Goal: Transaction & Acquisition: Obtain resource

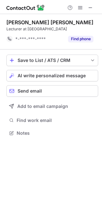
scroll to position [128, 102]
click at [89, 7] on span at bounding box center [90, 7] width 5 height 5
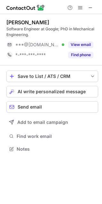
scroll to position [144, 102]
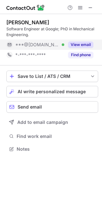
click at [84, 44] on button "View email" at bounding box center [80, 45] width 25 height 6
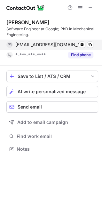
click at [39, 46] on span "[EMAIL_ADDRESS][DOMAIN_NAME]" at bounding box center [51, 45] width 73 height 6
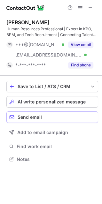
scroll to position [155, 102]
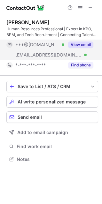
click at [80, 44] on button "View email" at bounding box center [80, 45] width 25 height 6
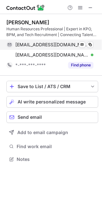
drag, startPoint x: 44, startPoint y: 44, endPoint x: 68, endPoint y: 44, distance: 23.7
click at [68, 44] on span "madarafernando1@gmail.com" at bounding box center [51, 45] width 73 height 6
